Goal: Task Accomplishment & Management: Use online tool/utility

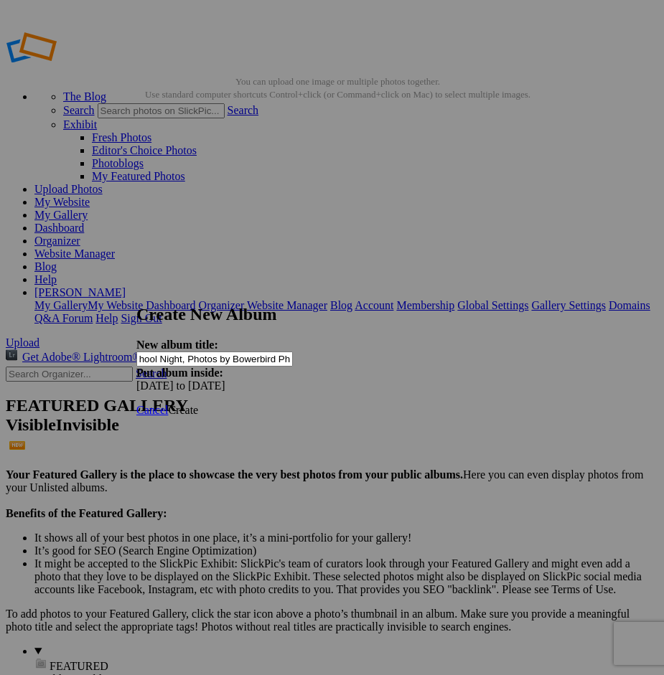
scroll to position [0, 50]
type input "Back to School Night, Photos by Bowerbird Photography"
click at [198, 404] on link "Create" at bounding box center [183, 410] width 30 height 12
